Goal: Task Accomplishment & Management: Use online tool/utility

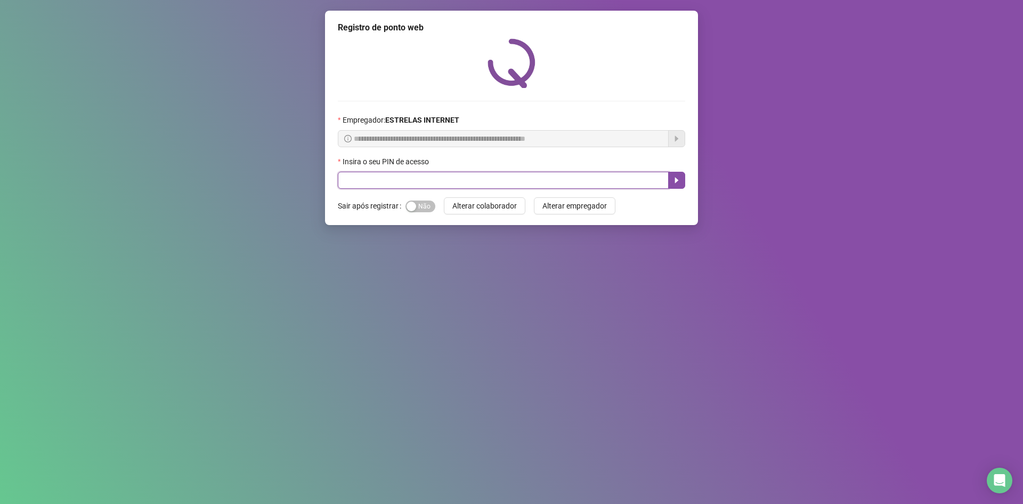
click at [594, 181] on input "text" at bounding box center [503, 180] width 331 height 17
type input "*****"
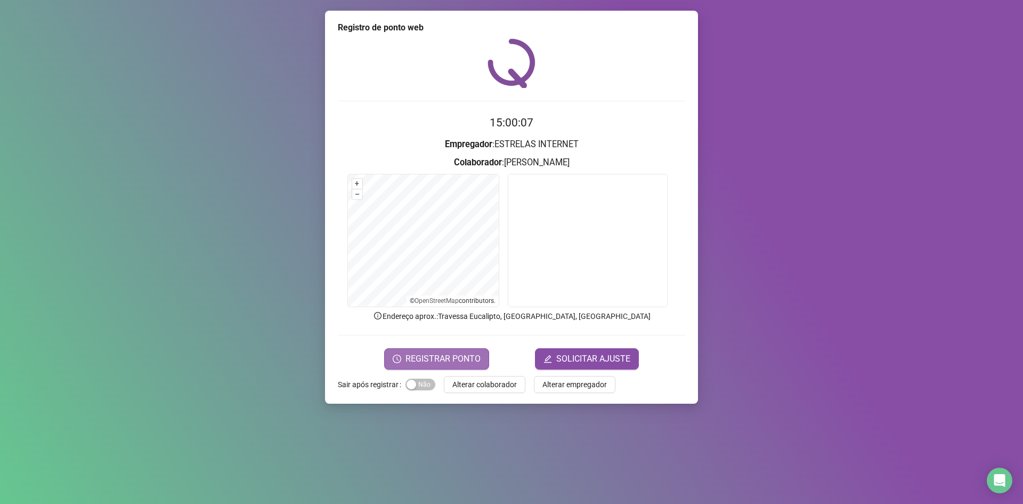
click at [444, 358] on span "REGISTRAR PONTO" at bounding box center [442, 358] width 75 height 13
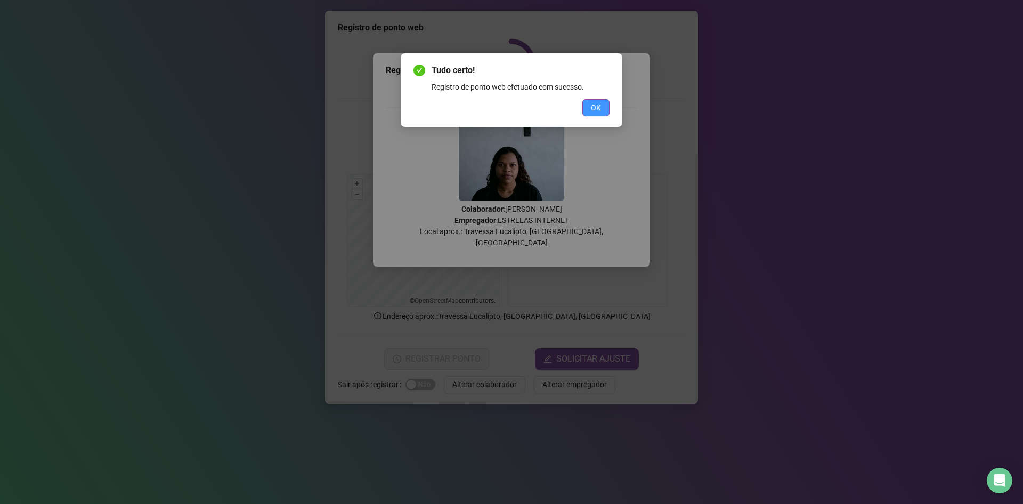
click at [595, 104] on span "OK" at bounding box center [596, 108] width 10 height 12
